Goal: Task Accomplishment & Management: Complete application form

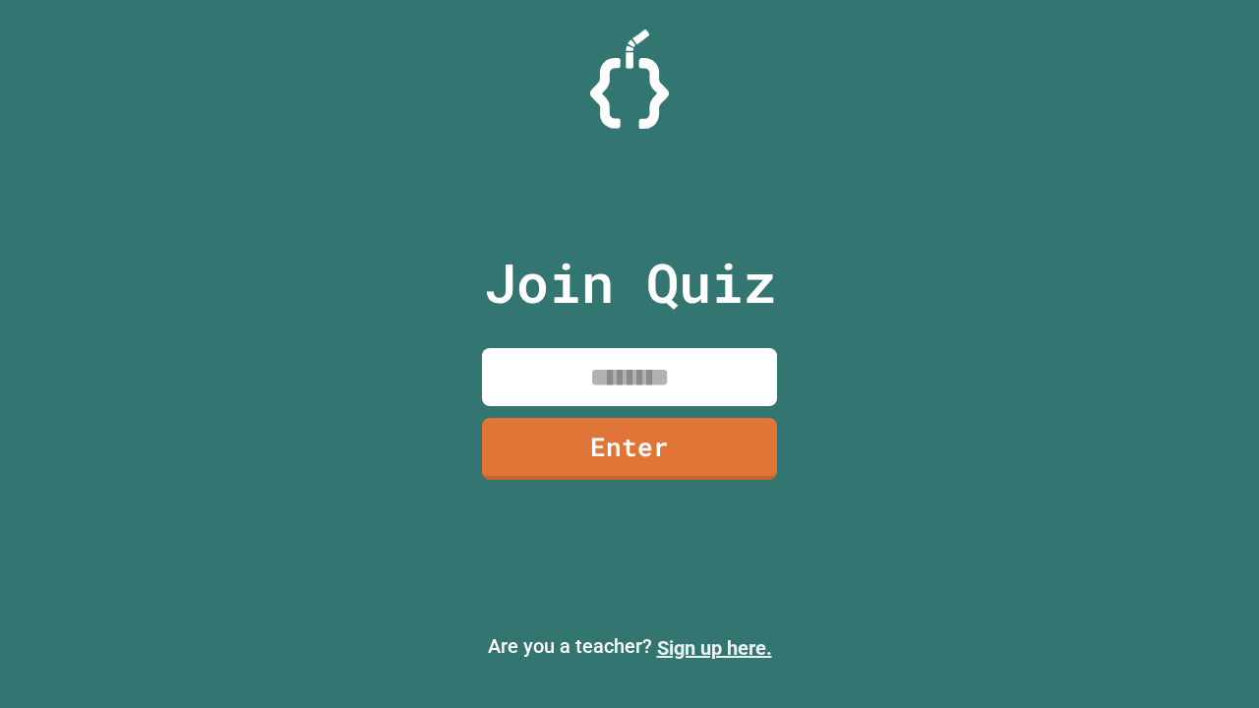
click at [714, 648] on link "Sign up here." at bounding box center [714, 648] width 115 height 24
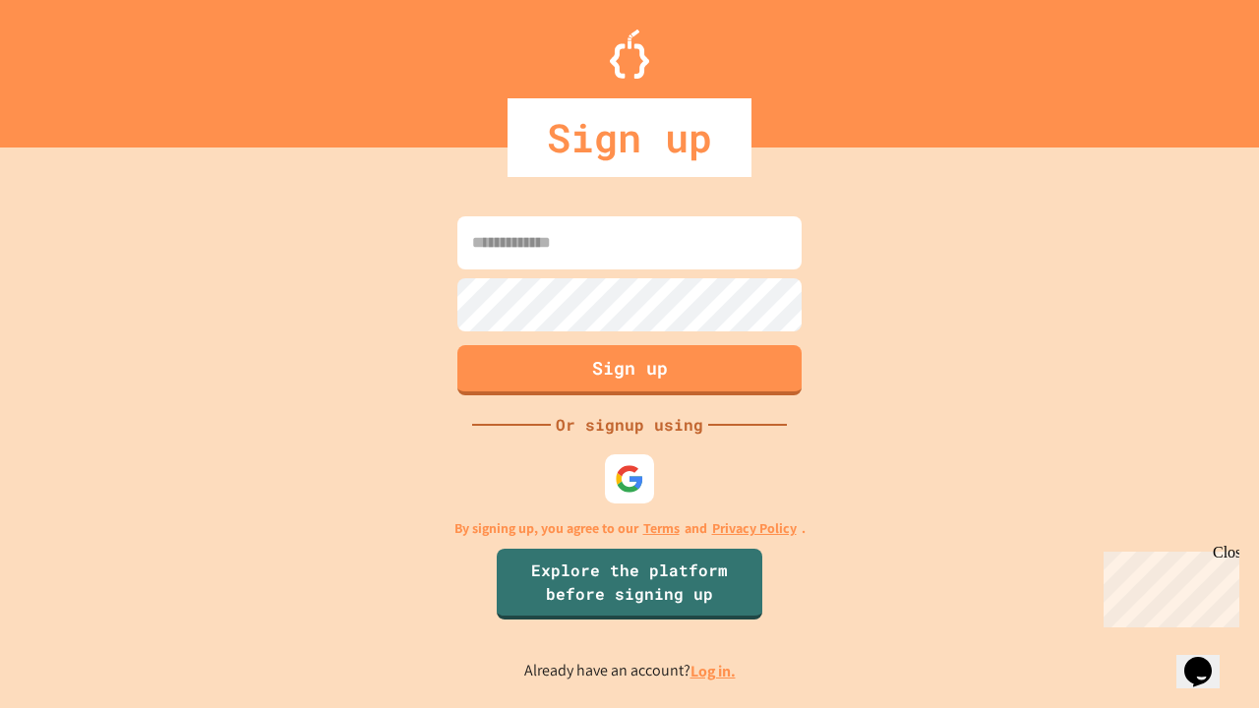
click at [714, 671] on link "Log in." at bounding box center [713, 671] width 45 height 21
